Goal: Task Accomplishment & Management: Use online tool/utility

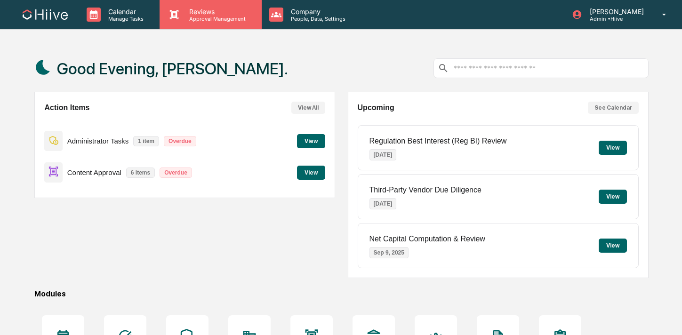
click at [182, 17] on p "Approval Management" at bounding box center [216, 19] width 69 height 7
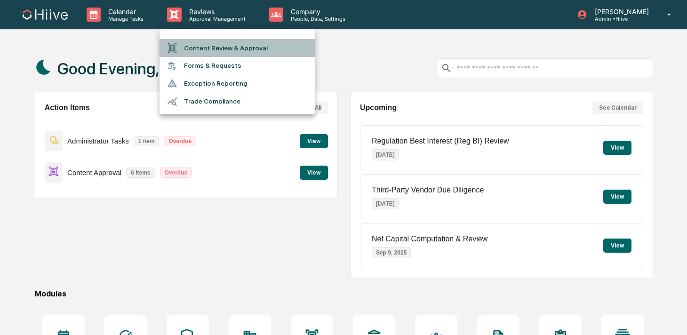
click at [184, 53] on div at bounding box center [175, 48] width 17 height 10
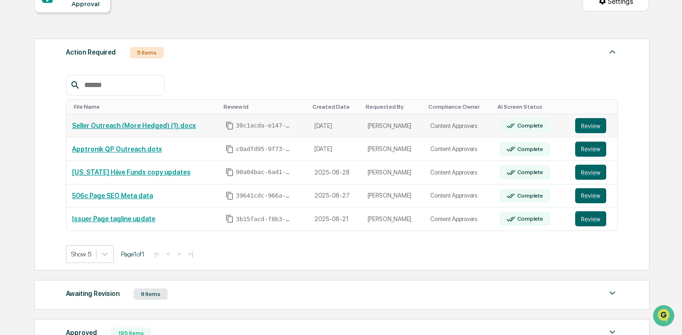
scroll to position [105, 0]
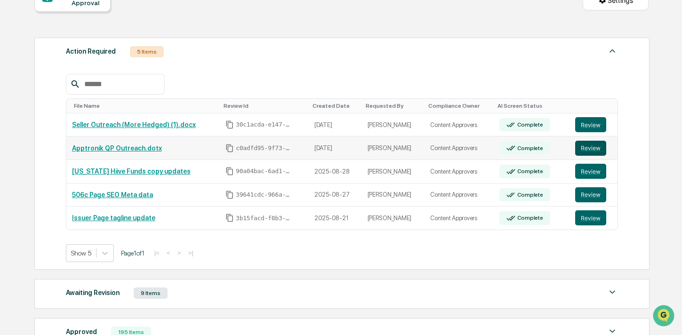
click at [589, 149] on button "Review" at bounding box center [590, 148] width 31 height 15
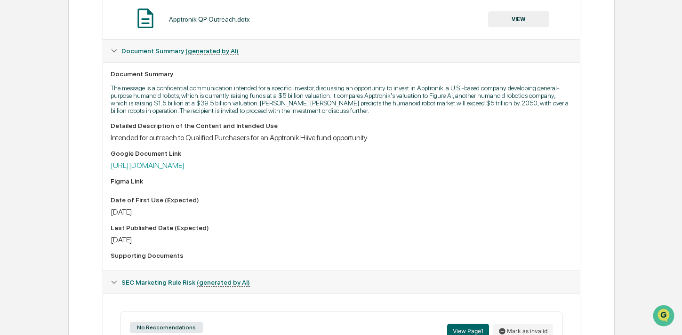
scroll to position [205, 0]
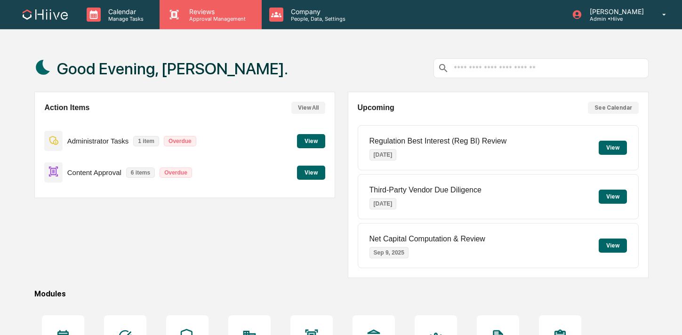
click at [219, 14] on p "Reviews" at bounding box center [216, 12] width 69 height 8
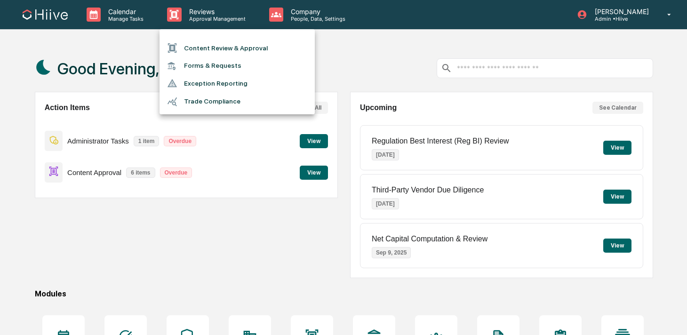
click at [221, 43] on li "Content Review & Approval" at bounding box center [237, 48] width 155 height 18
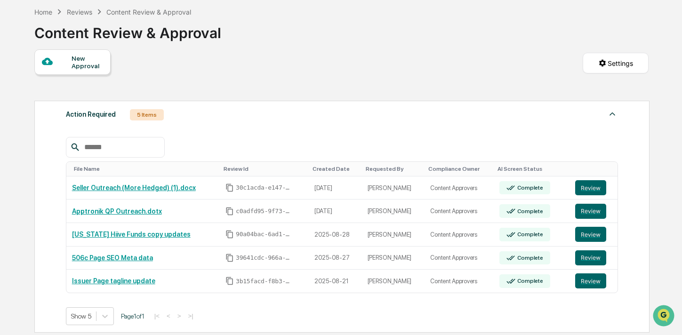
scroll to position [51, 0]
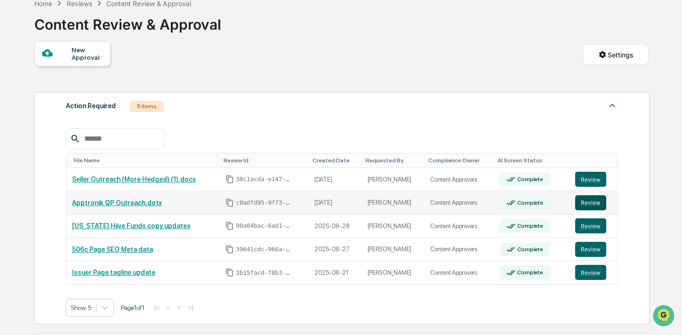
click at [588, 202] on button "Review" at bounding box center [590, 202] width 31 height 15
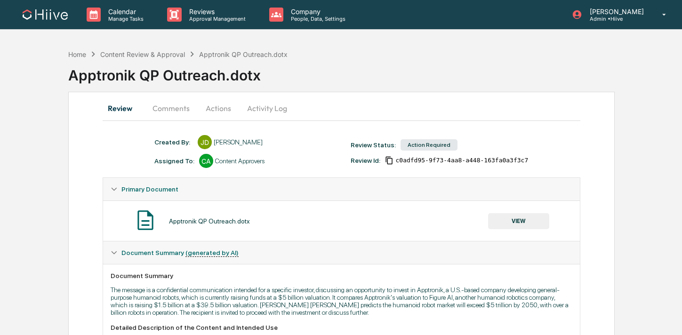
click at [171, 107] on button "Comments" at bounding box center [171, 108] width 52 height 23
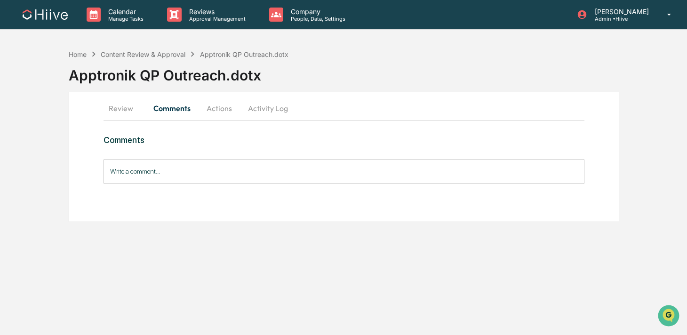
click at [212, 108] on button "Actions" at bounding box center [219, 108] width 42 height 23
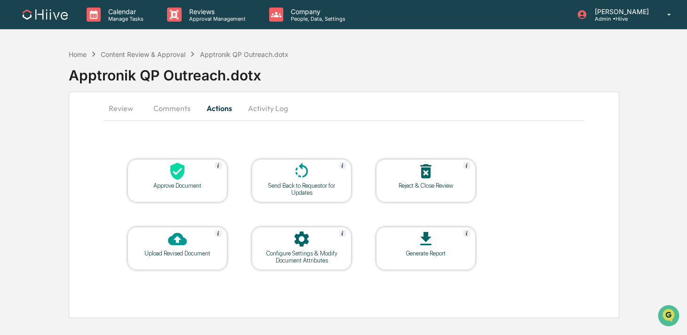
click at [267, 109] on button "Activity Log" at bounding box center [268, 108] width 55 height 23
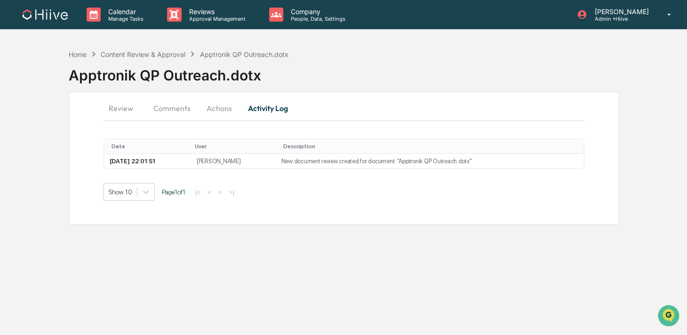
click at [123, 109] on button "Review" at bounding box center [125, 108] width 42 height 23
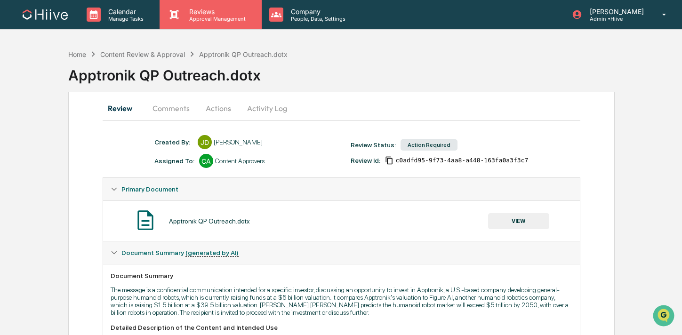
click at [224, 29] on div "Reviews Approval Management" at bounding box center [211, 14] width 102 height 29
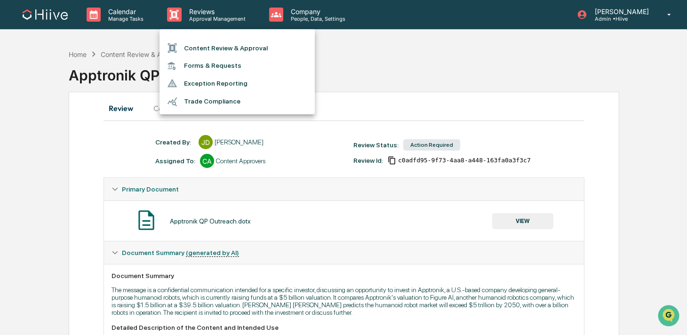
click at [224, 42] on li "Content Review & Approval" at bounding box center [237, 48] width 155 height 18
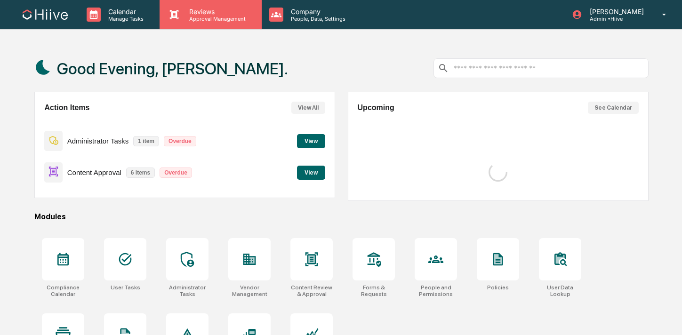
click at [197, 20] on p "Approval Management" at bounding box center [216, 19] width 69 height 7
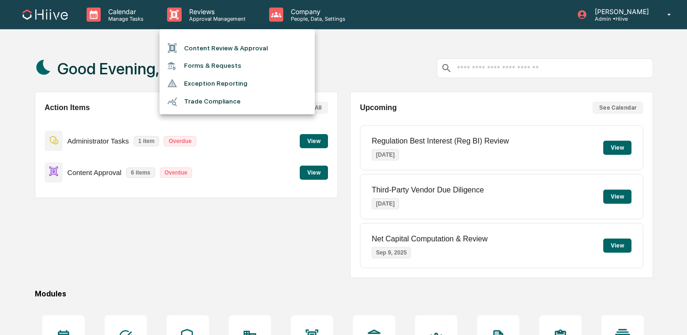
click at [198, 48] on li "Content Review & Approval" at bounding box center [237, 48] width 155 height 18
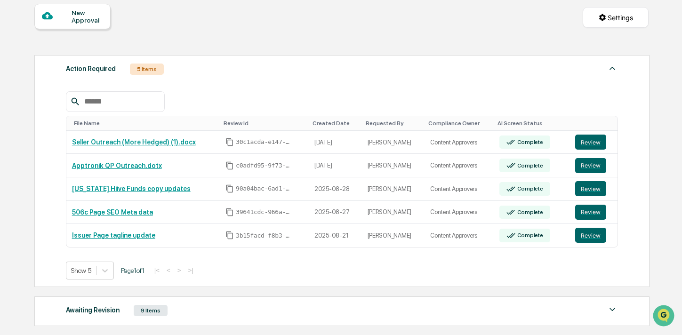
scroll to position [89, 0]
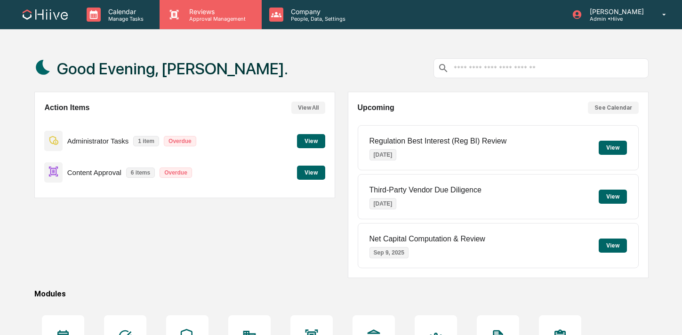
click at [203, 11] on p "Reviews" at bounding box center [216, 12] width 69 height 8
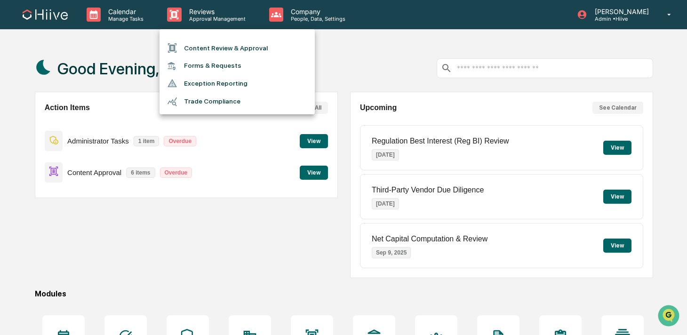
click at [203, 46] on li "Content Review & Approval" at bounding box center [237, 48] width 155 height 18
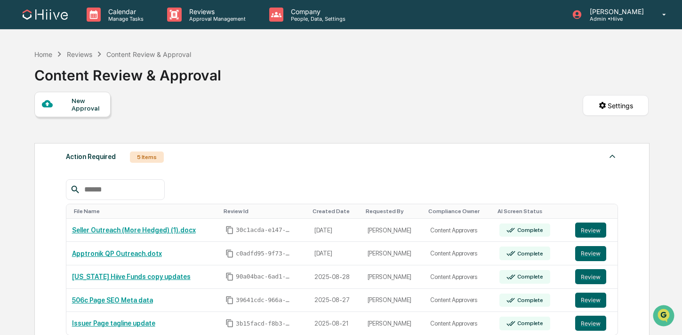
scroll to position [69, 0]
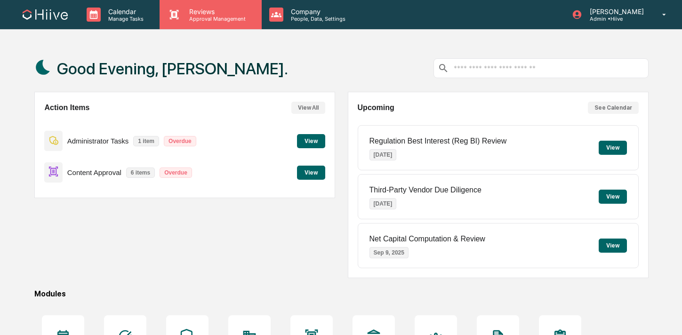
click at [164, 14] on div "Reviews Approval Management" at bounding box center [209, 15] width 92 height 15
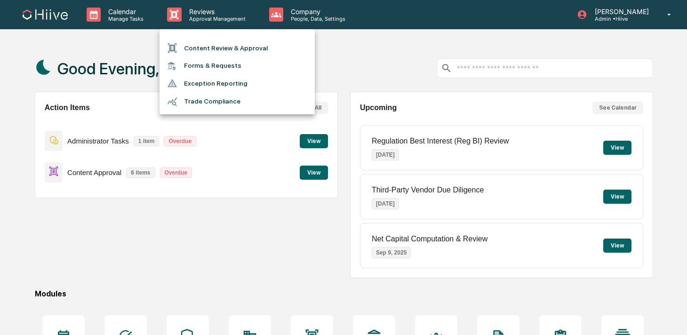
click at [181, 37] on ul "Content Review & Approval Forms & Requests Exception Reporting Trade Compliance" at bounding box center [237, 71] width 155 height 85
click at [175, 47] on icon at bounding box center [172, 47] width 9 height 9
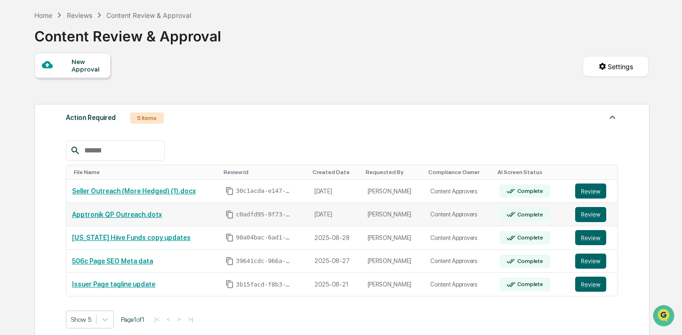
scroll to position [43, 0]
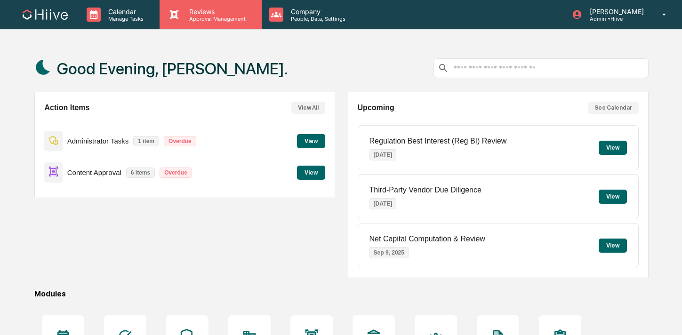
click at [194, 14] on p "Reviews" at bounding box center [216, 12] width 69 height 8
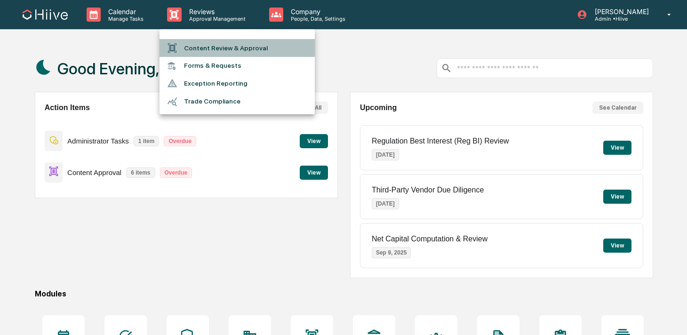
click at [197, 39] on li "Content Review & Approval" at bounding box center [237, 48] width 155 height 18
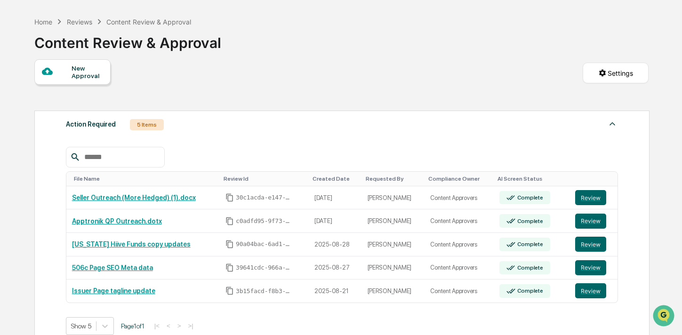
scroll to position [44, 0]
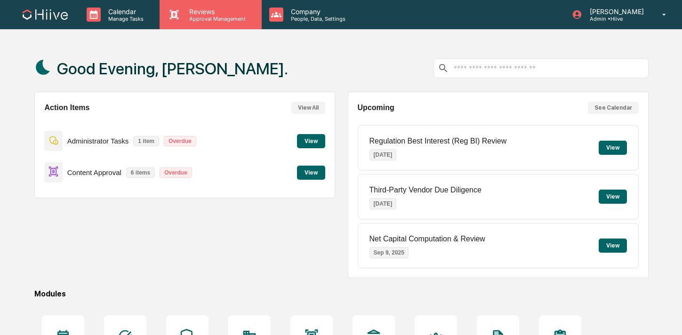
click at [188, 15] on div "Reviews Approval Management" at bounding box center [216, 15] width 69 height 15
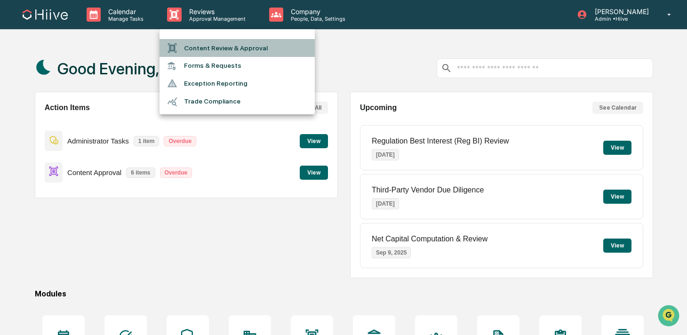
click at [201, 42] on li "Content Review & Approval" at bounding box center [237, 48] width 155 height 18
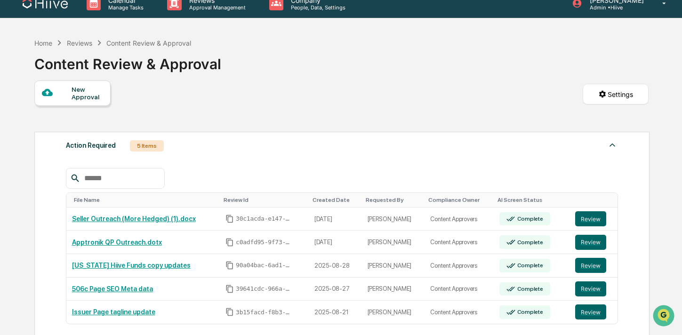
scroll to position [13, 0]
